Goal: Unclear

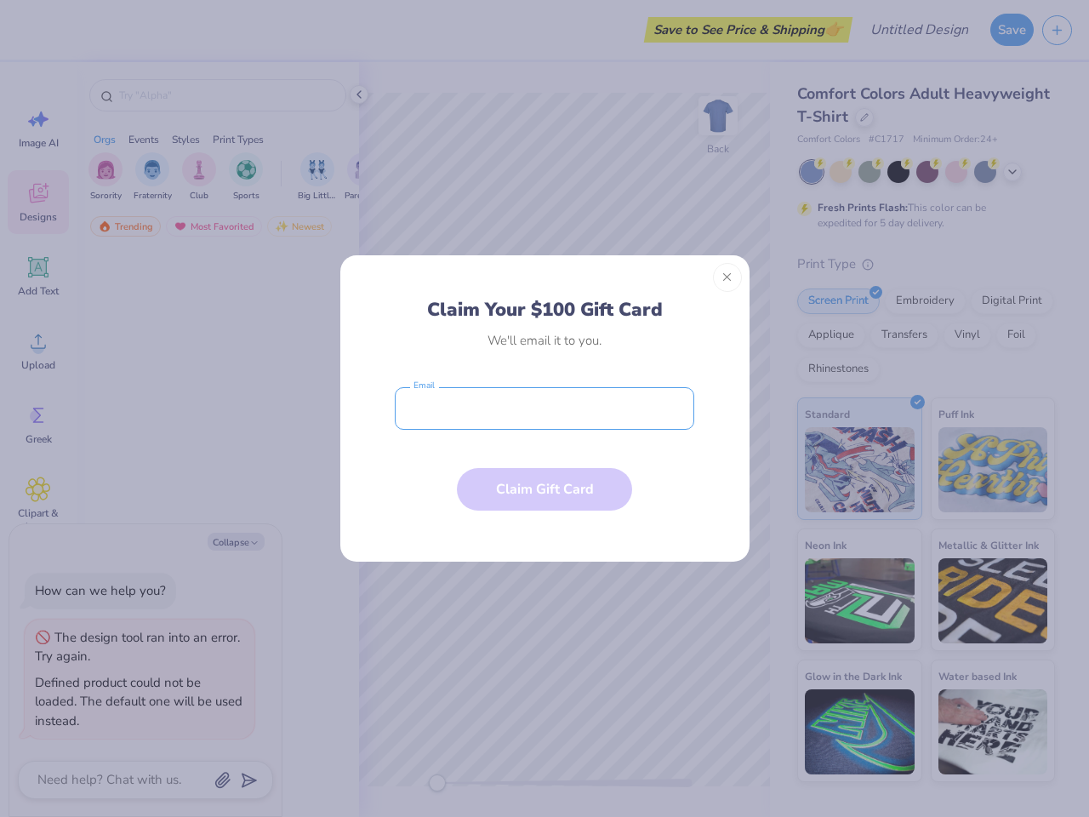
type textarea "x"
click at [545, 408] on input "email" at bounding box center [545, 408] width 300 height 43
click at [728, 277] on button "Close" at bounding box center [727, 277] width 29 height 29
